Goal: Navigation & Orientation: Find specific page/section

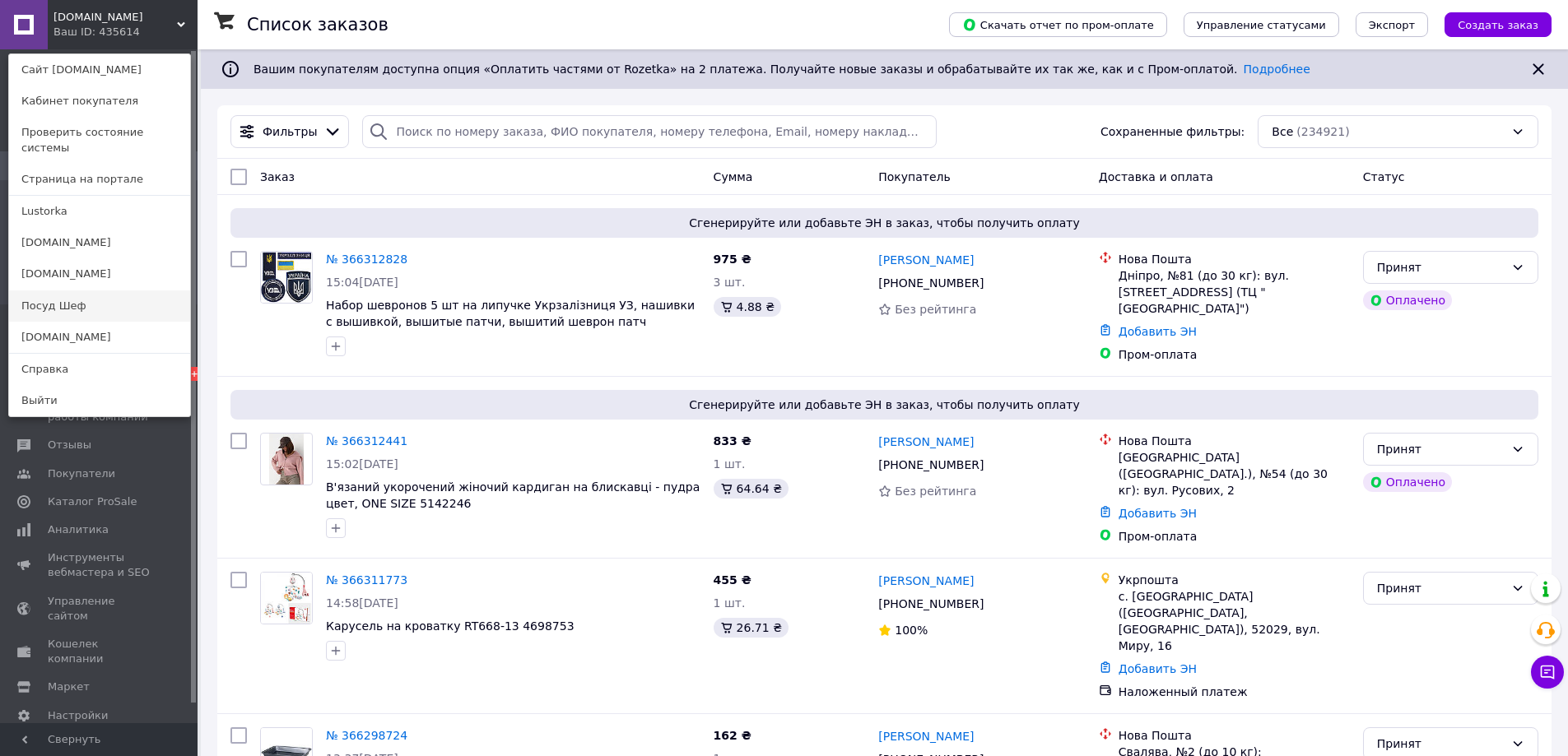
click at [93, 290] on link "Посуд Шеф" at bounding box center [99, 306] width 181 height 32
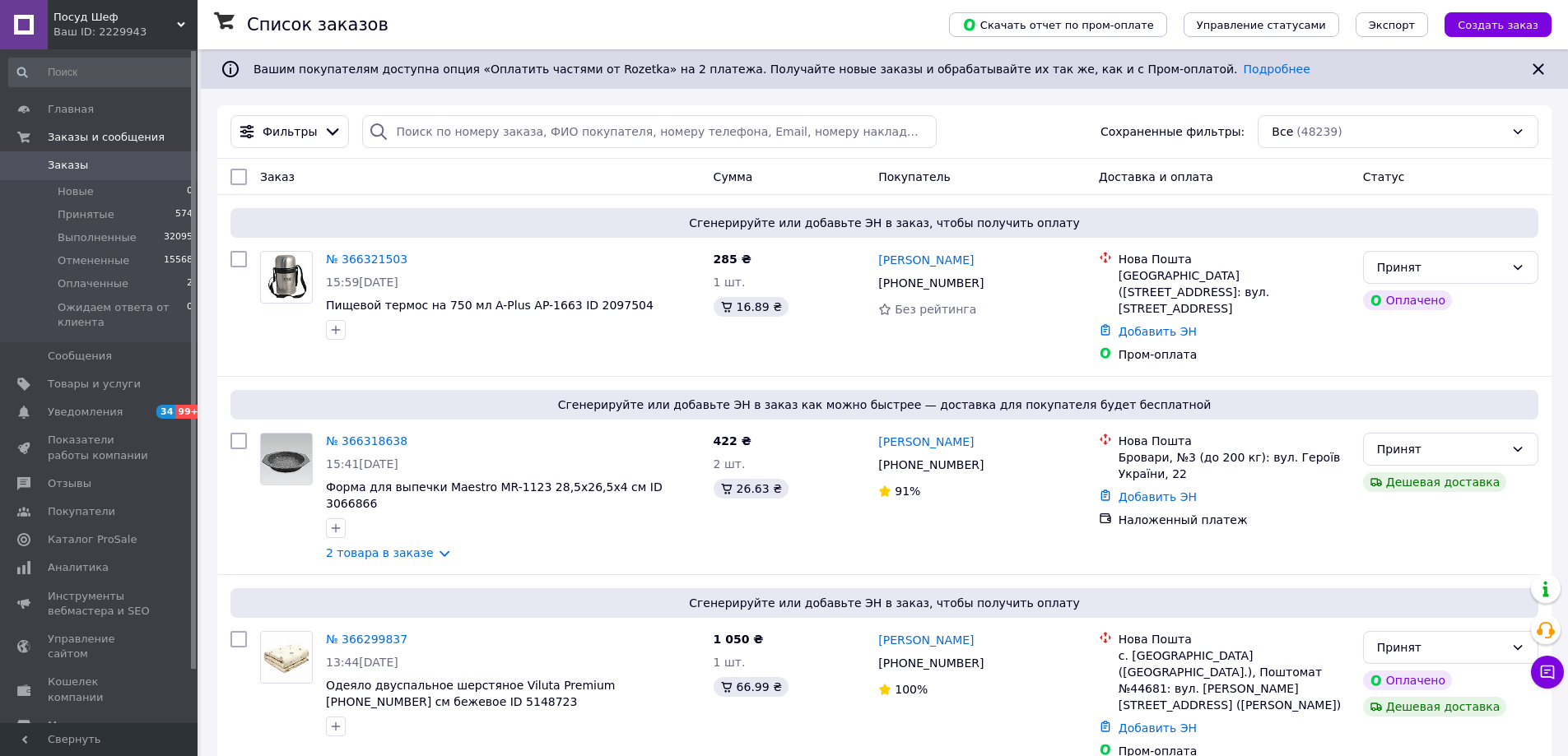
click at [133, 20] on span "Посуд Шеф" at bounding box center [114, 17] width 123 height 15
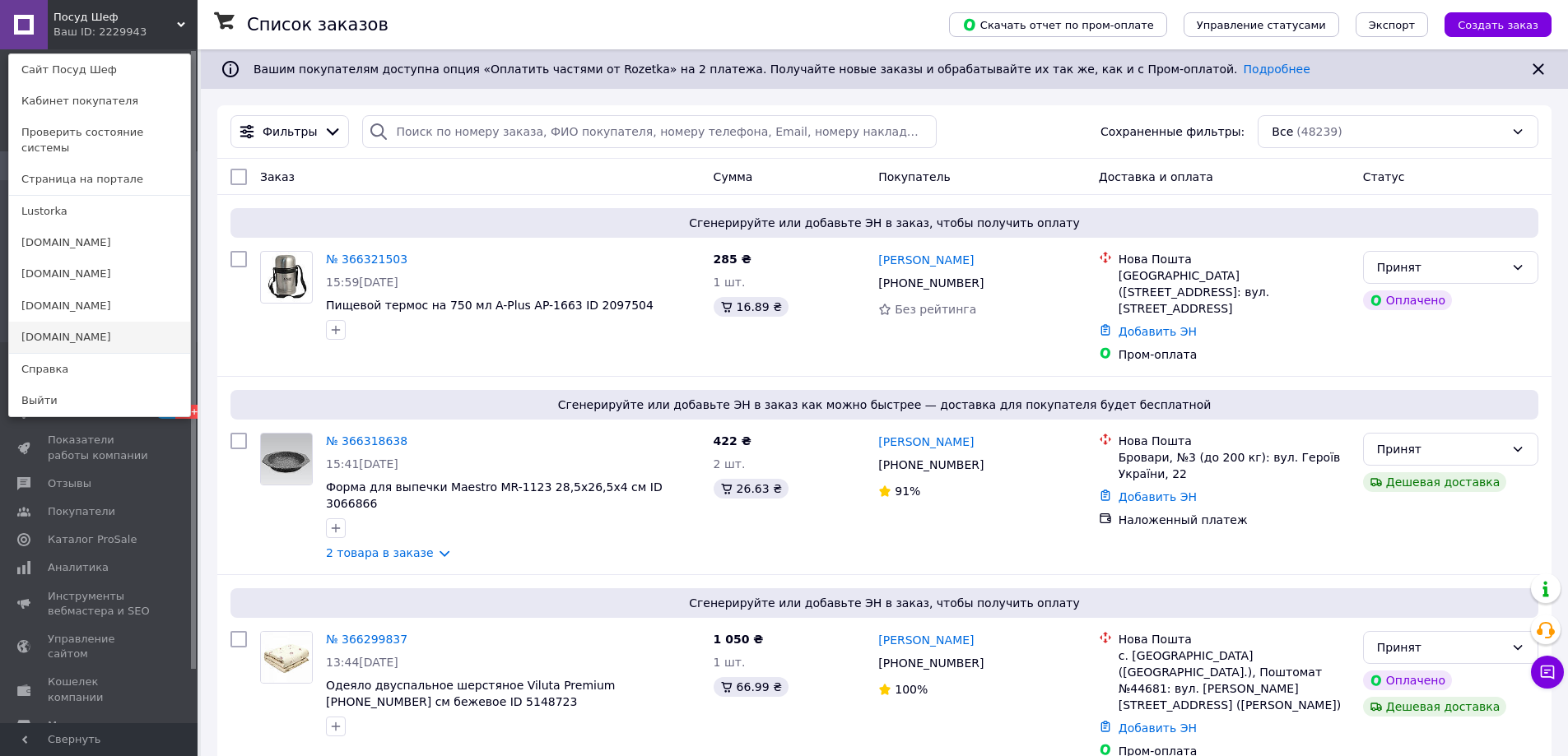
click at [91, 322] on link "[DOMAIN_NAME]" at bounding box center [99, 338] width 181 height 32
